Goal: Navigation & Orientation: Find specific page/section

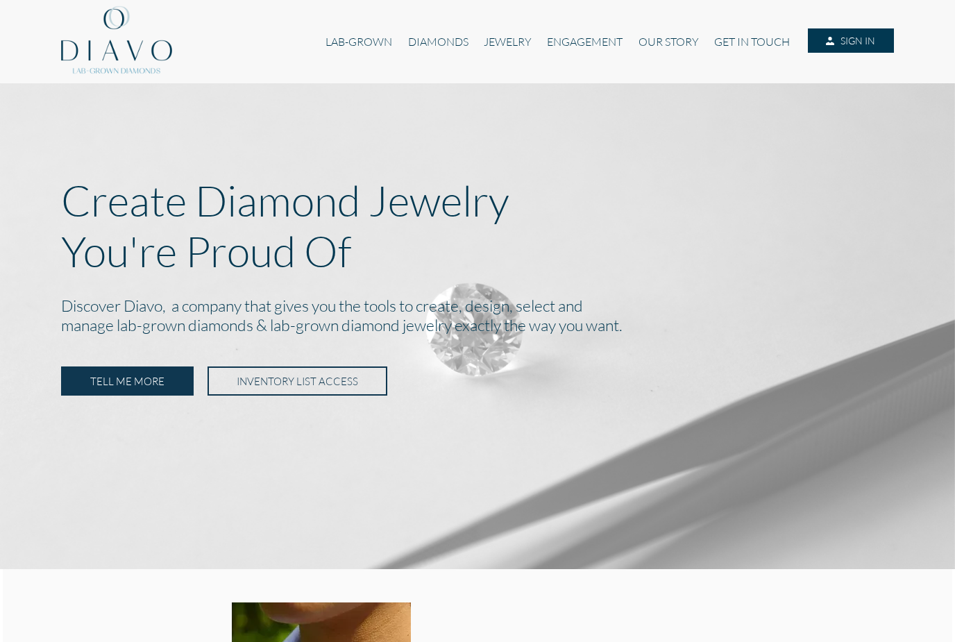
click at [341, 39] on link "LAB-GROWN" at bounding box center [359, 41] width 82 height 26
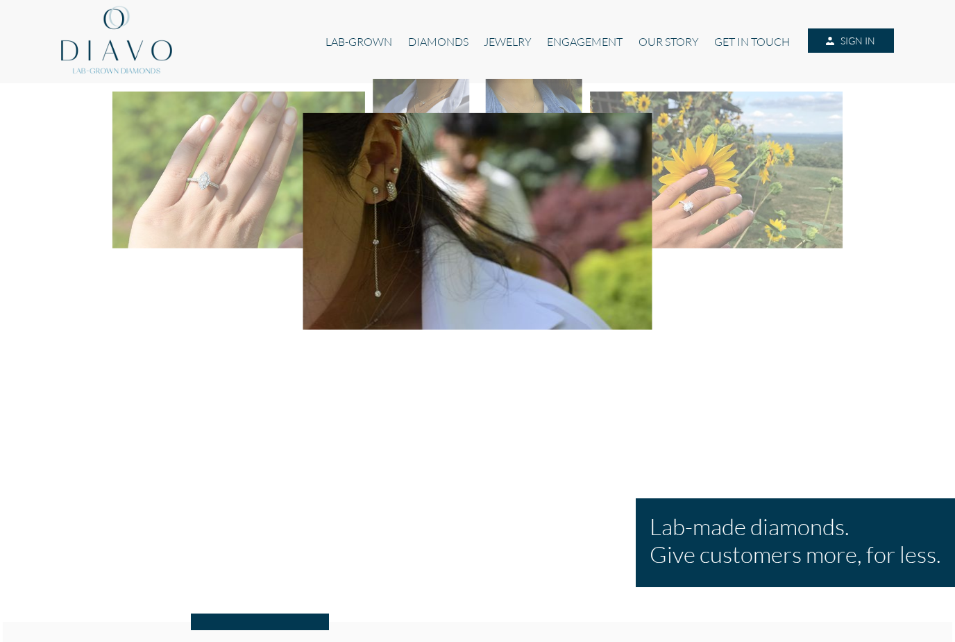
click at [394, 40] on link "LAB-GROWN" at bounding box center [359, 41] width 82 height 26
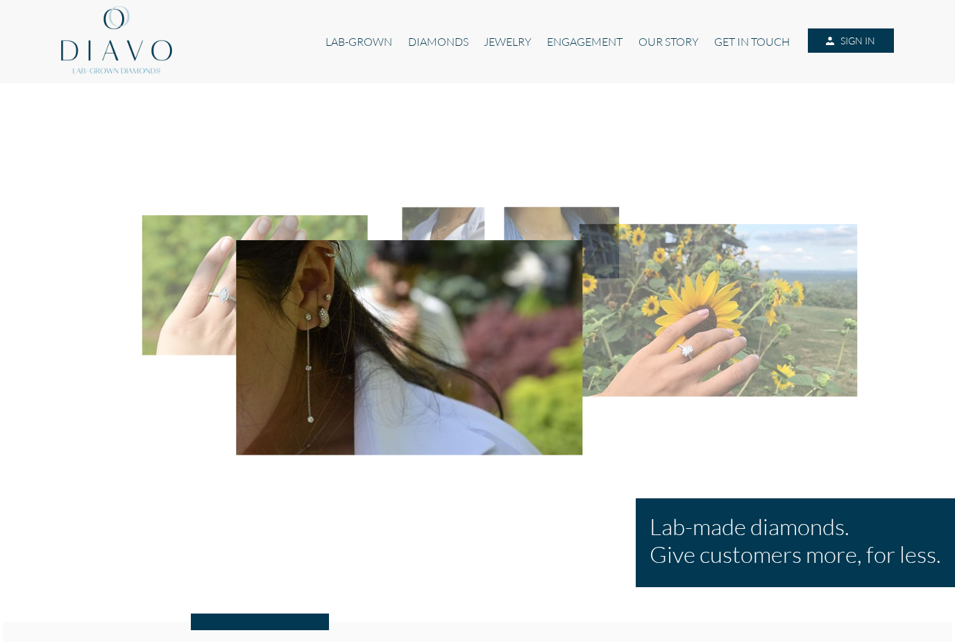
click at [334, 46] on link "LAB-GROWN" at bounding box center [359, 41] width 82 height 26
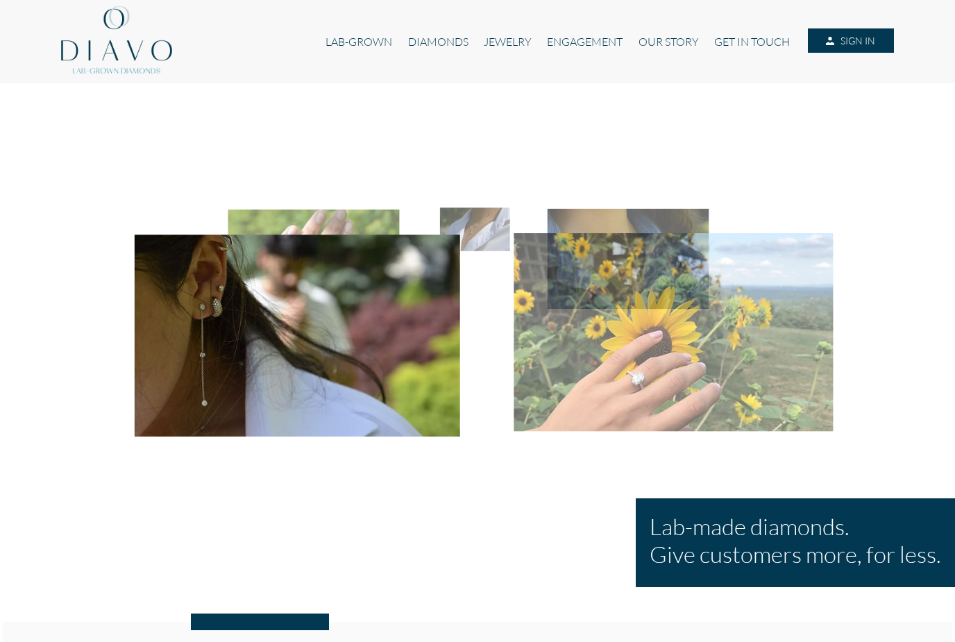
click at [393, 389] on img at bounding box center [297, 336] width 325 height 202
